Goal: Information Seeking & Learning: Find specific fact

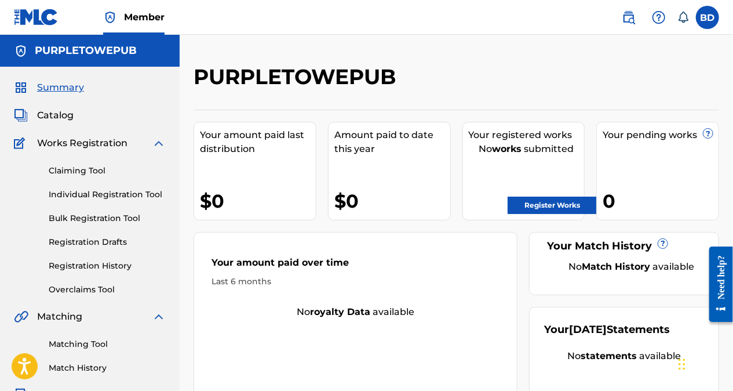
click at [632, 22] on img at bounding box center [629, 17] width 14 height 14
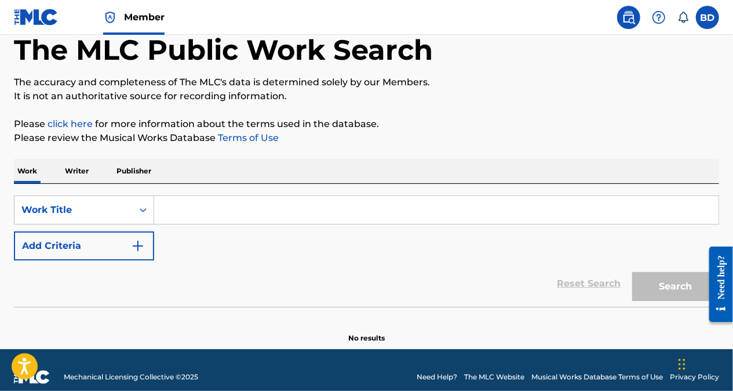
scroll to position [76, 0]
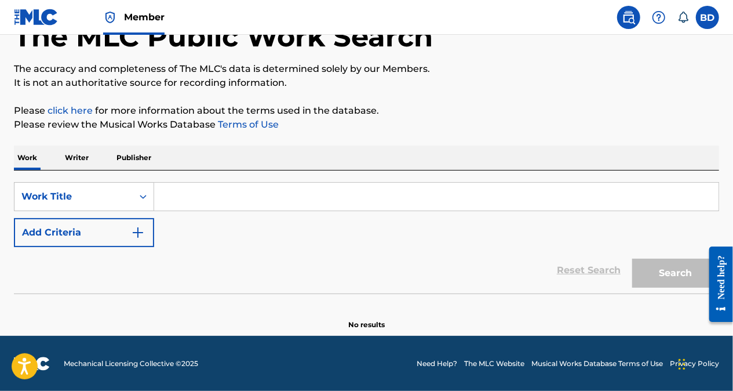
click at [78, 161] on p "Writer" at bounding box center [76, 158] width 31 height 24
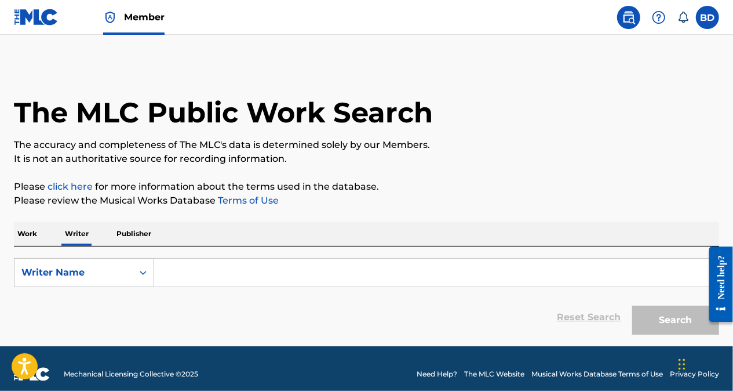
click at [399, 272] on input "Search Form" at bounding box center [436, 273] width 565 height 28
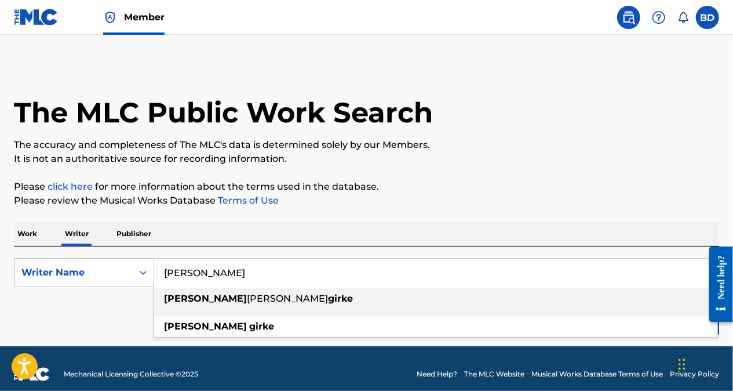
scroll to position [10, 0]
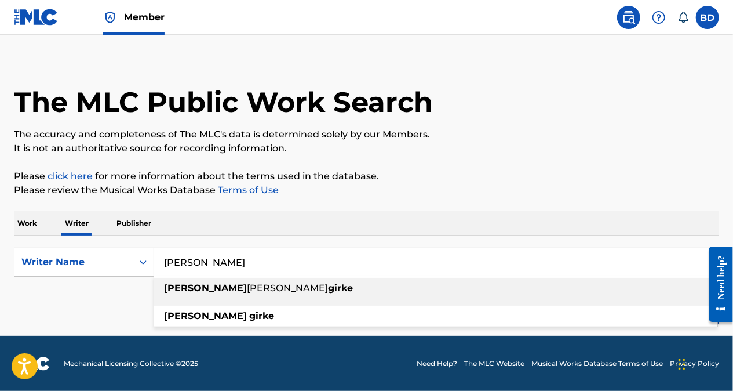
type input "[PERSON_NAME]"
click at [552, 205] on div "The MLC Public Work Search The accuracy and completeness of The MLC's data is d…" at bounding box center [366, 191] width 733 height 277
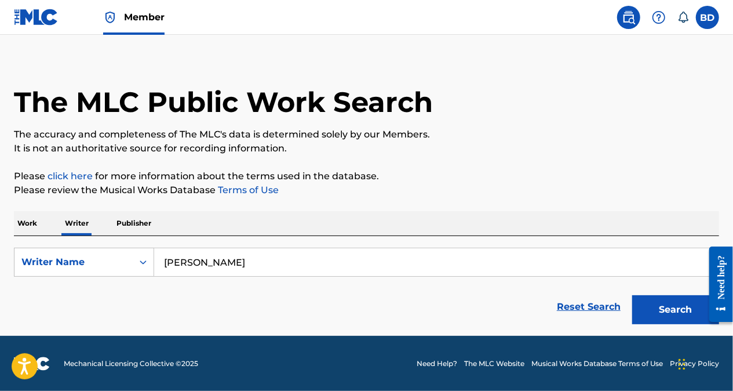
click at [613, 336] on footer "Mechanical Licensing Collective © 2025 Need Help? The MLC Website Musical Works…" at bounding box center [366, 364] width 733 height 56
click at [675, 312] on button "Search" at bounding box center [676, 309] width 87 height 29
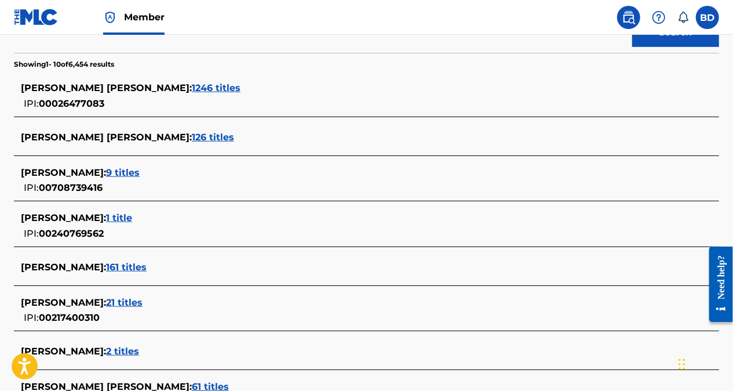
scroll to position [286, 0]
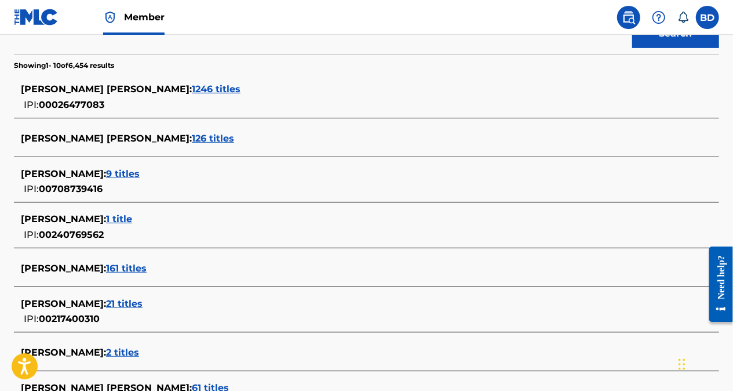
click at [656, 268] on div "[PERSON_NAME] : 161 titles" at bounding box center [352, 268] width 662 height 14
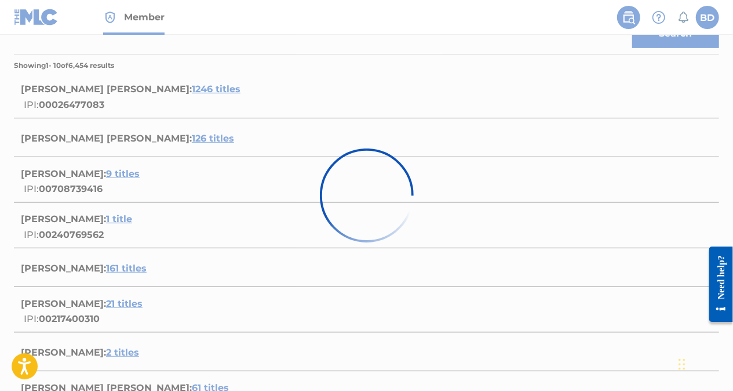
click at [657, 268] on div at bounding box center [366, 195] width 733 height 391
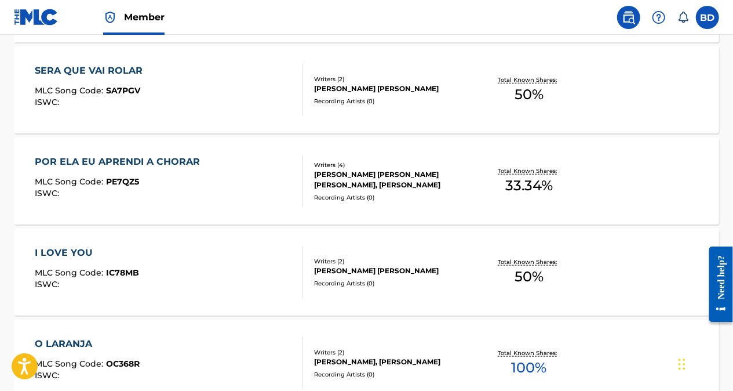
scroll to position [530, 0]
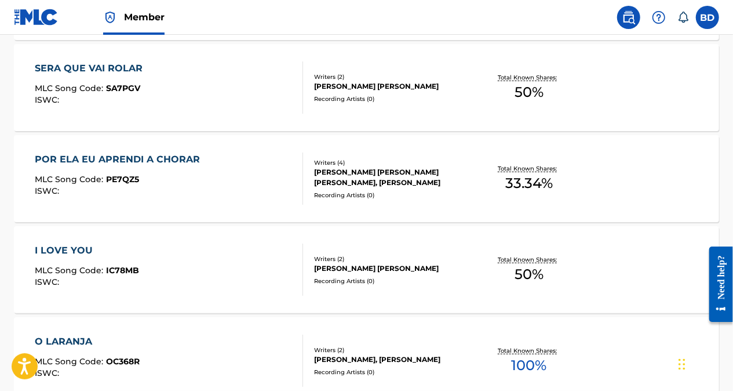
click at [659, 217] on div "POR ELA EU APRENDI A CHORAR MLC Song Code : PE7QZ5 ISWC : Writers ( 4 ) [PERSON…" at bounding box center [367, 178] width 706 height 87
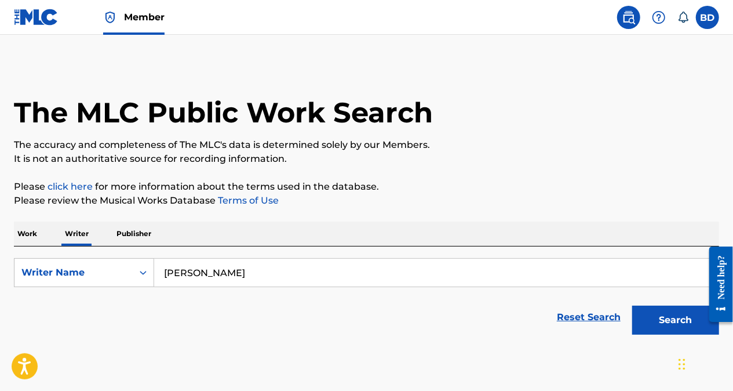
scroll to position [46, 0]
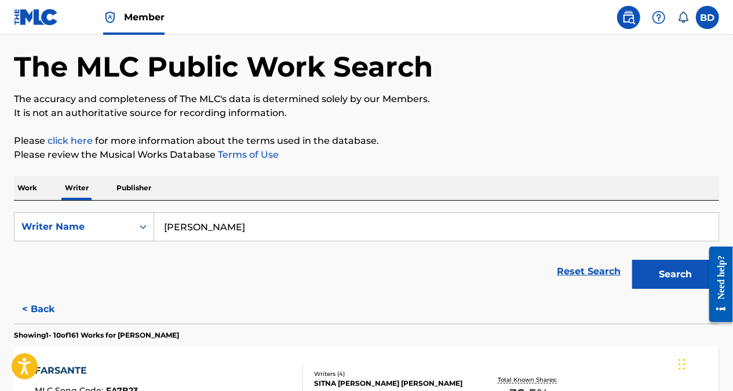
click at [668, 272] on button "Search" at bounding box center [676, 274] width 87 height 29
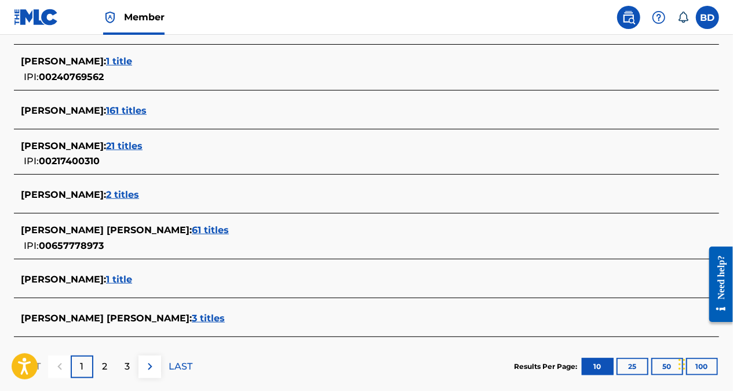
scroll to position [446, 0]
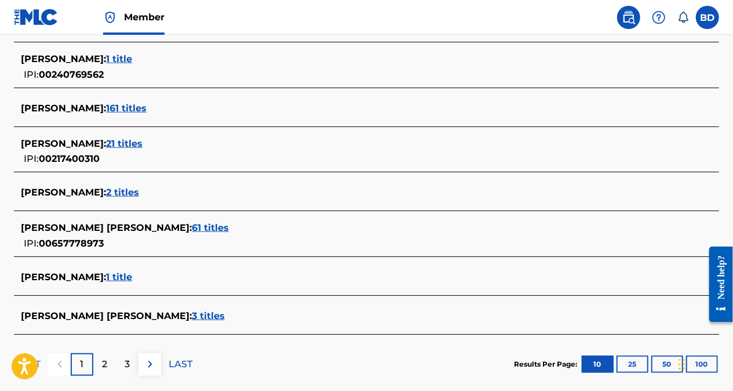
click at [107, 277] on span "1 title" at bounding box center [119, 276] width 26 height 11
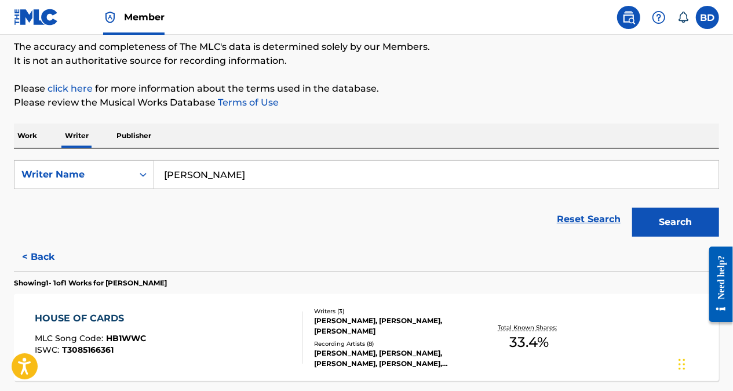
scroll to position [93, 0]
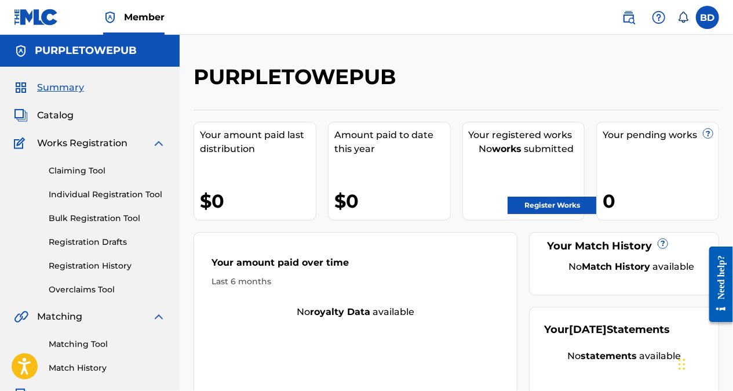
click at [624, 14] on img at bounding box center [629, 17] width 14 height 14
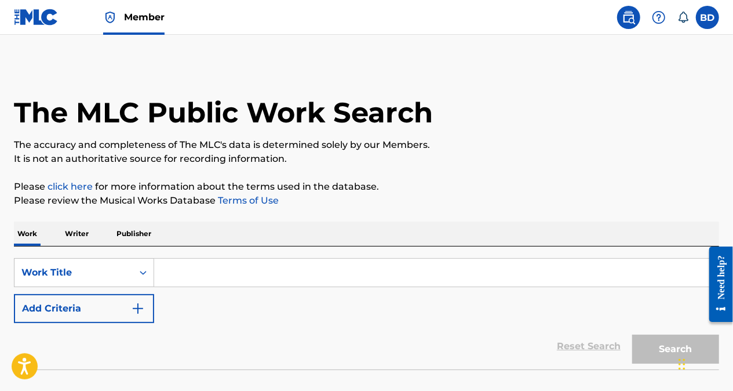
click at [137, 237] on p "Publisher" at bounding box center [134, 233] width 42 height 24
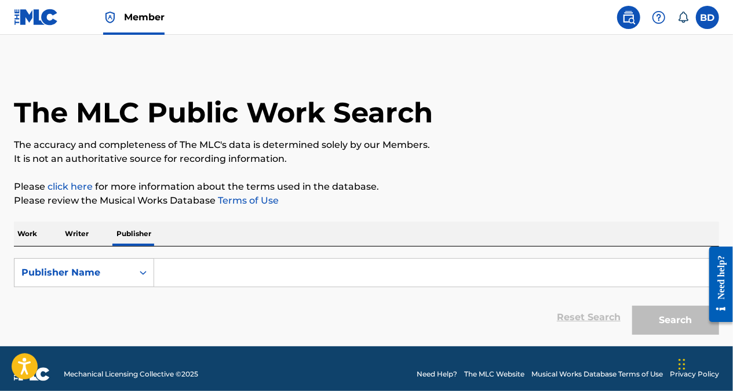
click at [182, 274] on input "Search Form" at bounding box center [436, 273] width 565 height 28
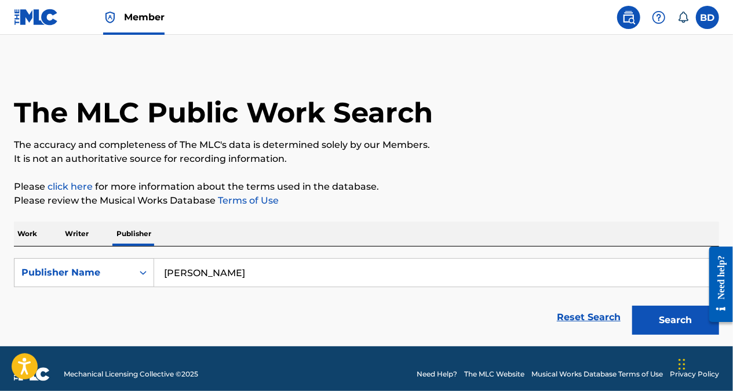
click at [669, 322] on button "Search" at bounding box center [676, 320] width 87 height 29
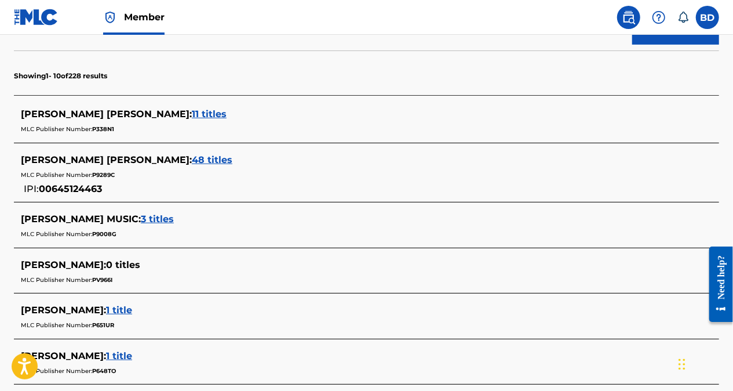
scroll to position [292, 0]
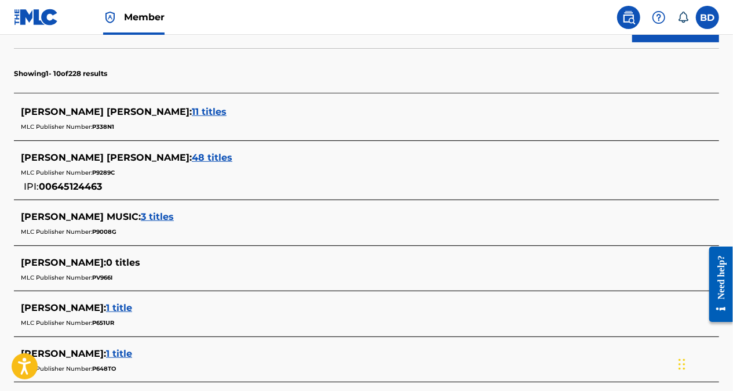
click at [119, 119] on div "MLC Publisher Number: P338N1" at bounding box center [352, 126] width 662 height 14
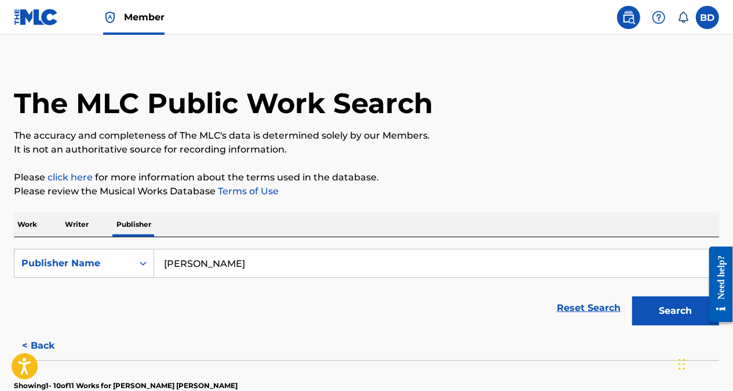
scroll to position [0, 0]
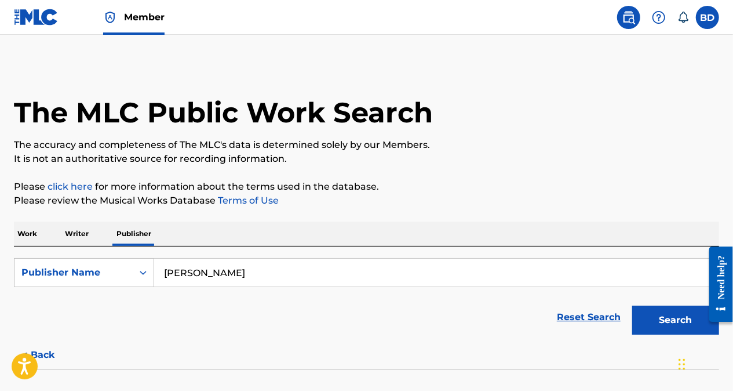
click at [242, 276] on input "[PERSON_NAME]" at bounding box center [436, 273] width 565 height 28
type input "r"
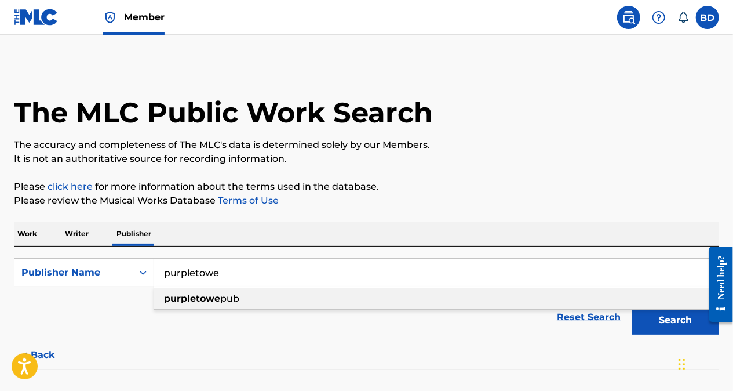
click at [287, 298] on div "purpletowe pub" at bounding box center [436, 298] width 564 height 21
type input "purpletowepub"
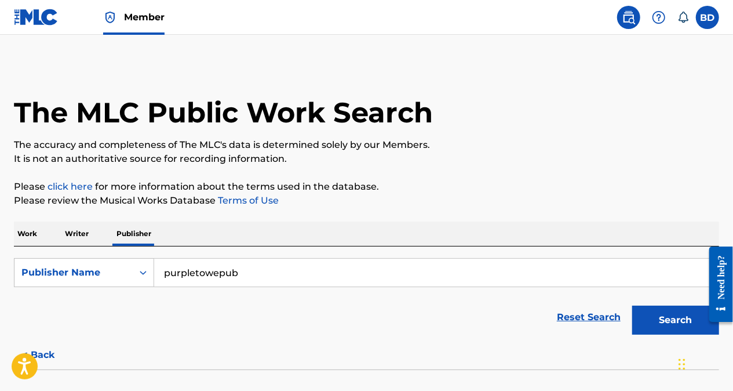
click at [682, 324] on button "Search" at bounding box center [676, 320] width 87 height 29
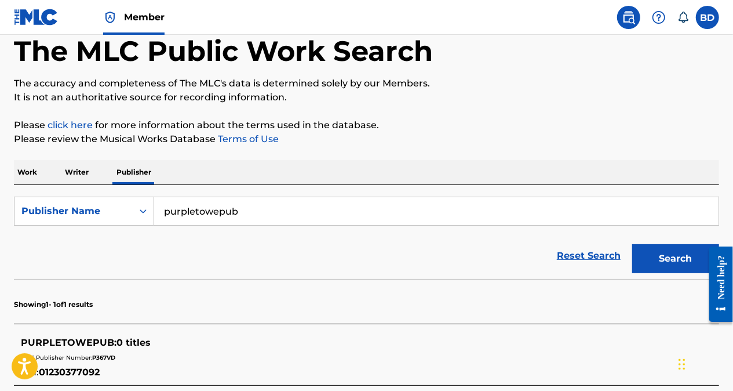
scroll to position [57, 0]
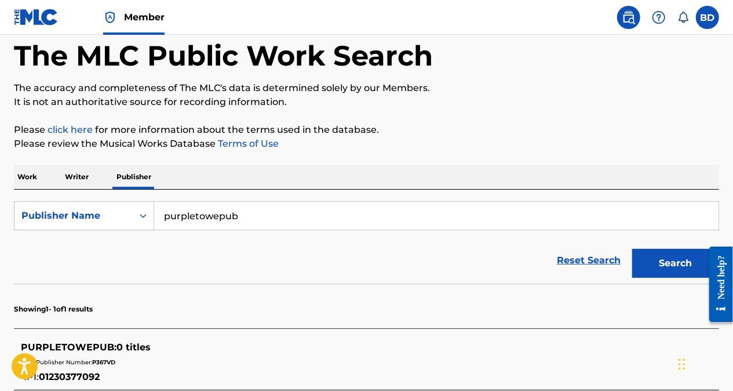
click at [86, 181] on p "Writer" at bounding box center [76, 177] width 31 height 24
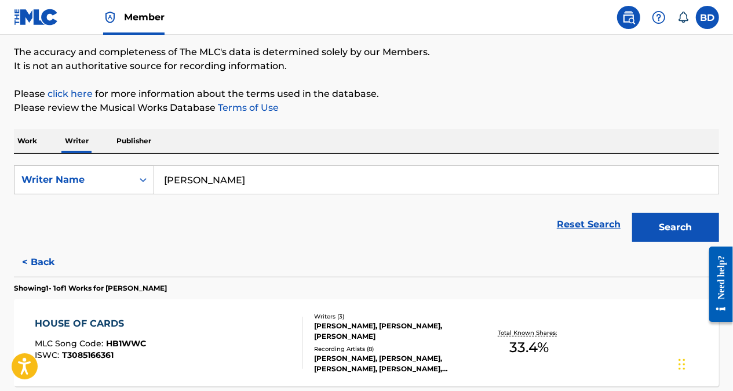
scroll to position [95, 0]
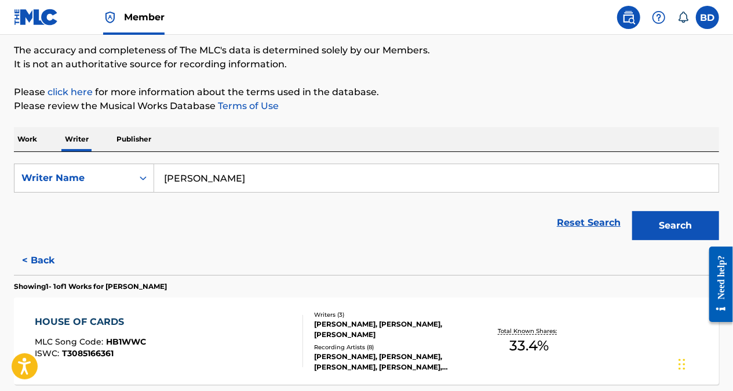
click at [402, 180] on input "[PERSON_NAME]" at bounding box center [436, 178] width 565 height 28
type input "r"
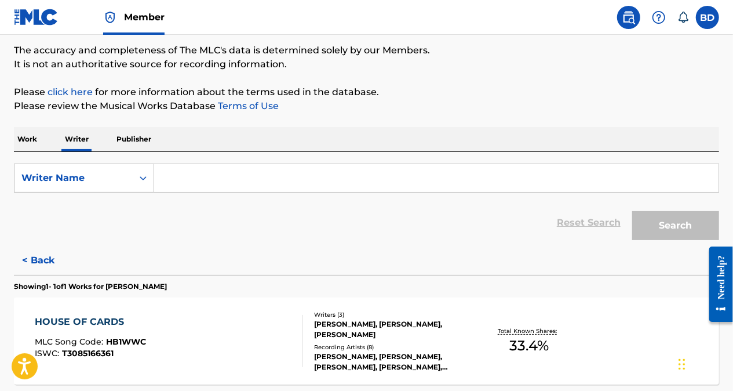
click at [710, 16] on label at bounding box center [707, 17] width 23 height 23
click at [708, 17] on input "BD [PERSON_NAME] [EMAIL_ADDRESS][DOMAIN_NAME] Notification Preferences Profile …" at bounding box center [708, 17] width 0 height 0
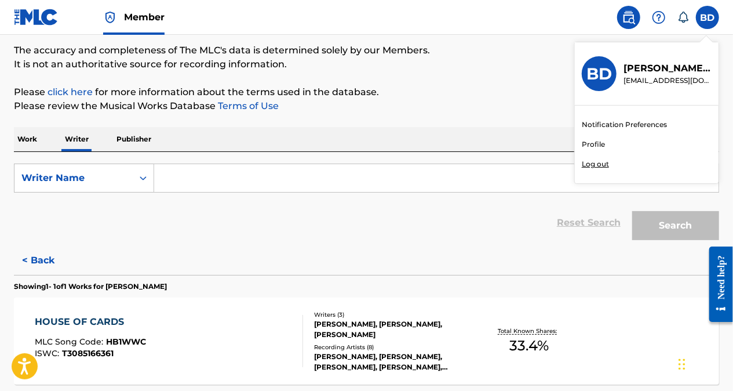
click at [601, 76] on div "Member BD BD [PERSON_NAME] [PERSON_NAME][EMAIL_ADDRESS][DOMAIN_NAME] Notificati…" at bounding box center [366, 202] width 733 height 595
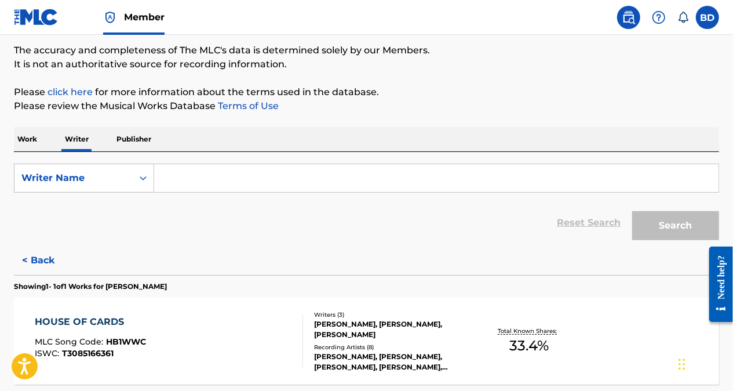
click at [717, 16] on label at bounding box center [707, 17] width 23 height 23
click at [708, 17] on input "BD [PERSON_NAME] [EMAIL_ADDRESS][DOMAIN_NAME] Notification Preferences Profile …" at bounding box center [708, 17] width 0 height 0
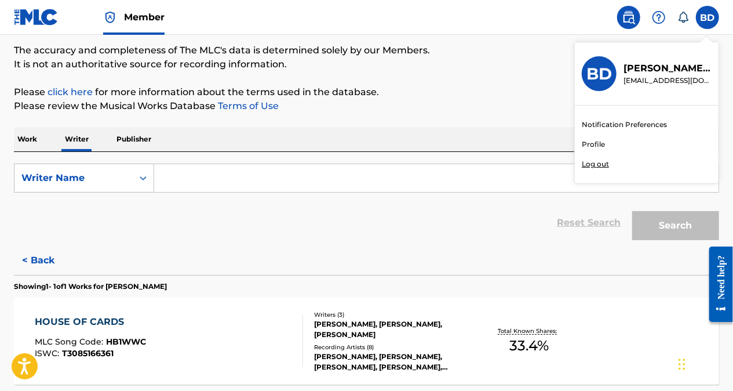
click at [596, 163] on div "Member BD BD [PERSON_NAME] [PERSON_NAME][EMAIL_ADDRESS][DOMAIN_NAME] Notificati…" at bounding box center [366, 202] width 733 height 595
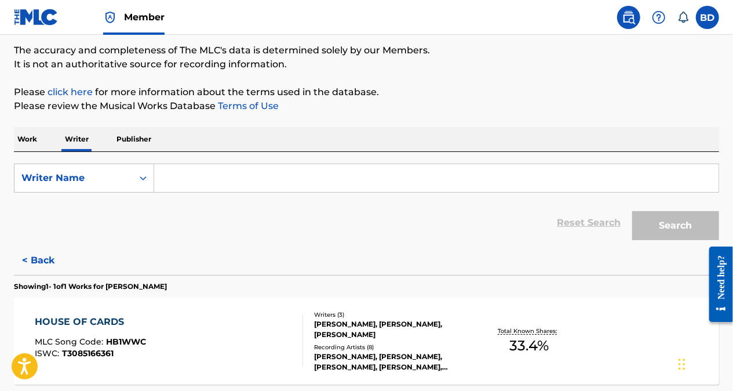
click at [662, 20] on img at bounding box center [659, 17] width 14 height 14
click at [573, 97] on p "Please click here for more information about the terms used in the database." at bounding box center [367, 92] width 706 height 14
click at [688, 20] on icon at bounding box center [684, 17] width 10 height 11
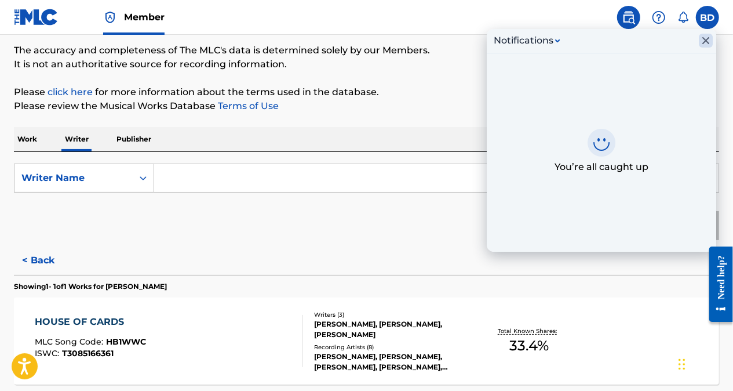
click at [707, 39] on icon "Close Inbox" at bounding box center [706, 40] width 7 height 7
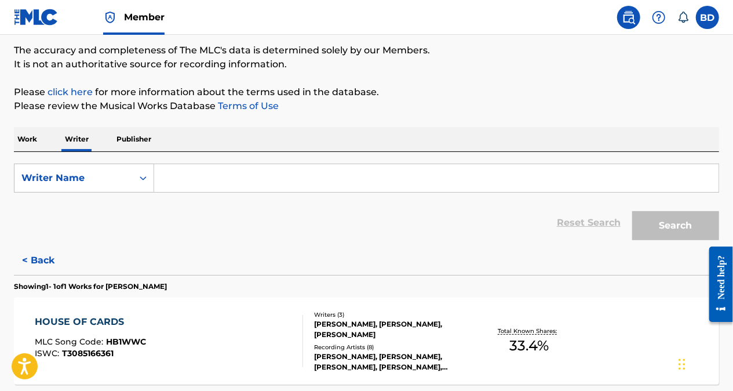
click at [710, 14] on label at bounding box center [707, 17] width 23 height 23
click at [708, 17] on input "BD [PERSON_NAME] [EMAIL_ADDRESS][DOMAIN_NAME] Notification Preferences Profile …" at bounding box center [708, 17] width 0 height 0
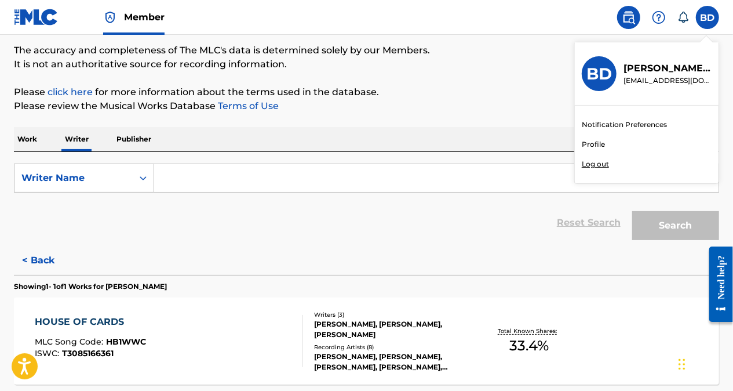
click at [602, 166] on div "Member BD BD [PERSON_NAME] [PERSON_NAME][EMAIL_ADDRESS][DOMAIN_NAME] Notificati…" at bounding box center [366, 202] width 733 height 595
